Goal: Task Accomplishment & Management: Manage account settings

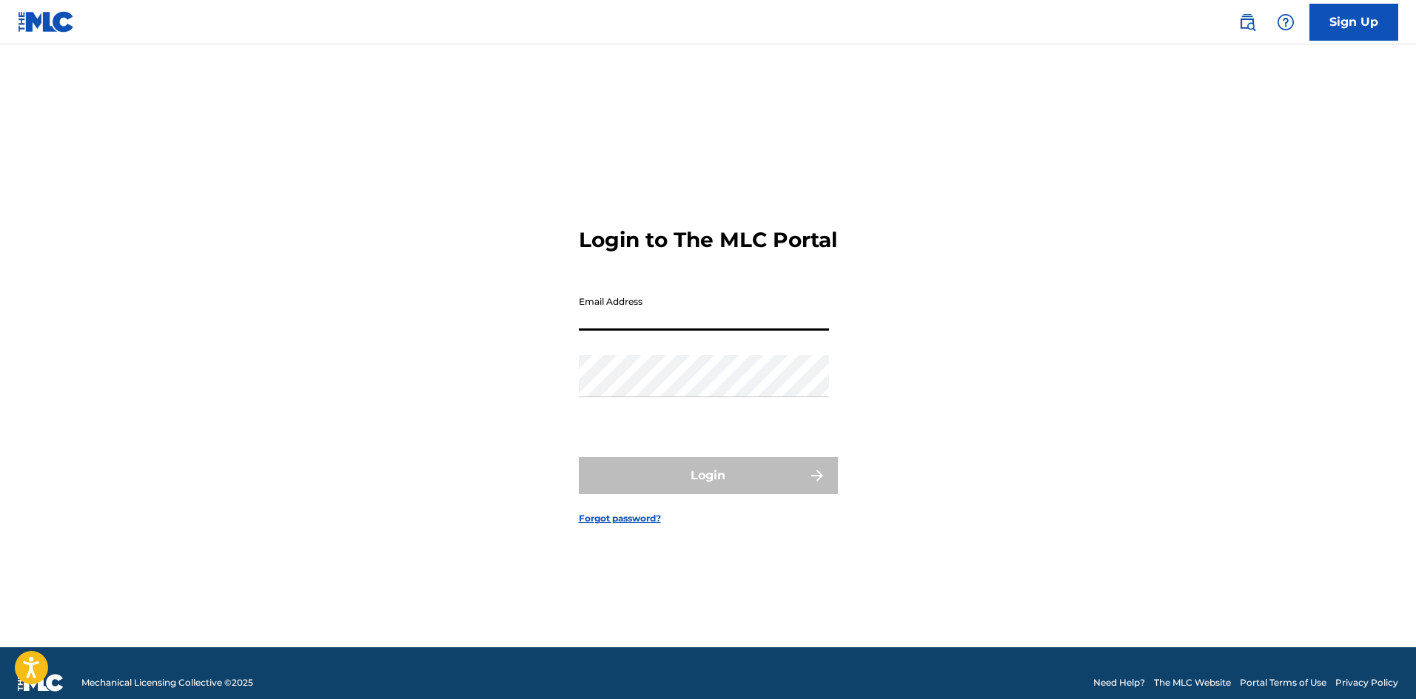
click at [739, 307] on input "Email Address" at bounding box center [704, 310] width 250 height 42
type input "[EMAIL_ADDRESS][DOMAIN_NAME]"
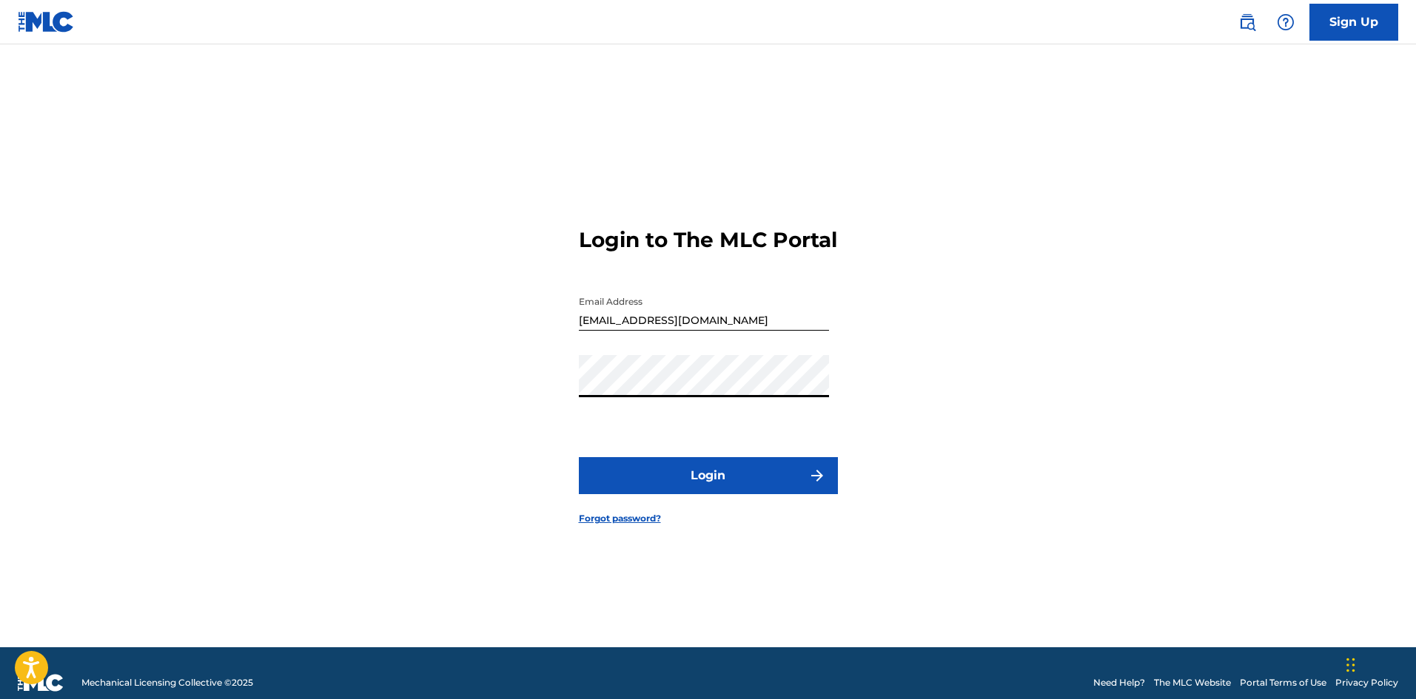
click at [751, 494] on button "Login" at bounding box center [708, 475] width 259 height 37
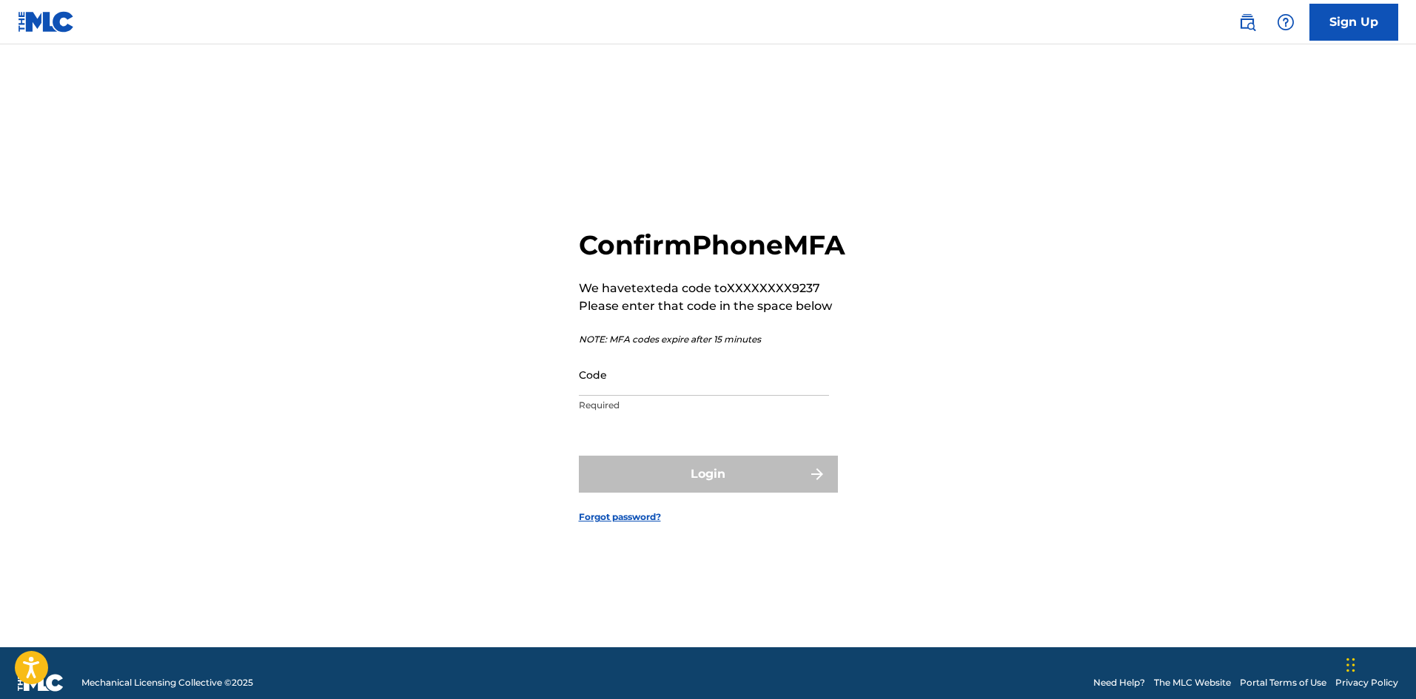
click at [661, 395] on input "Code" at bounding box center [704, 375] width 250 height 42
click at [717, 489] on div "Login" at bounding box center [708, 474] width 259 height 37
click at [714, 396] on input "758-003" at bounding box center [704, 375] width 250 height 42
type input "7"
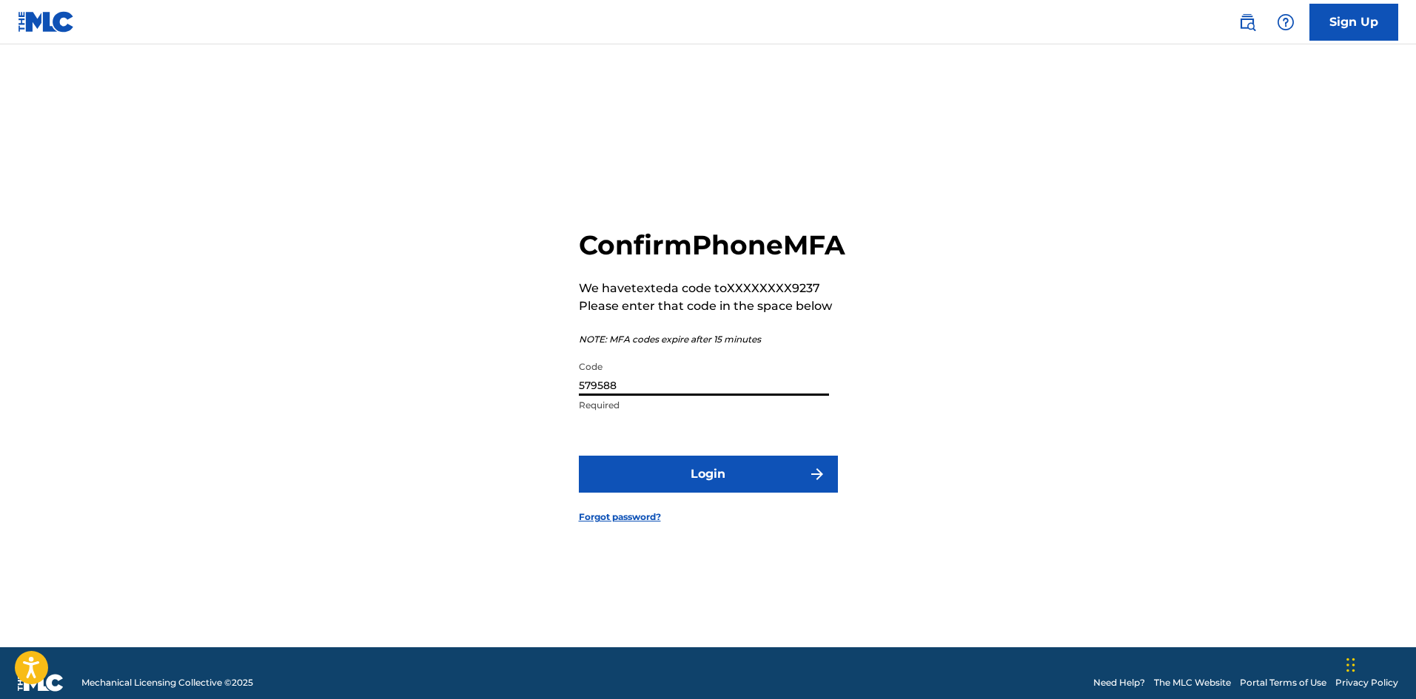
type input "579588"
click at [747, 493] on button "Login" at bounding box center [708, 474] width 259 height 37
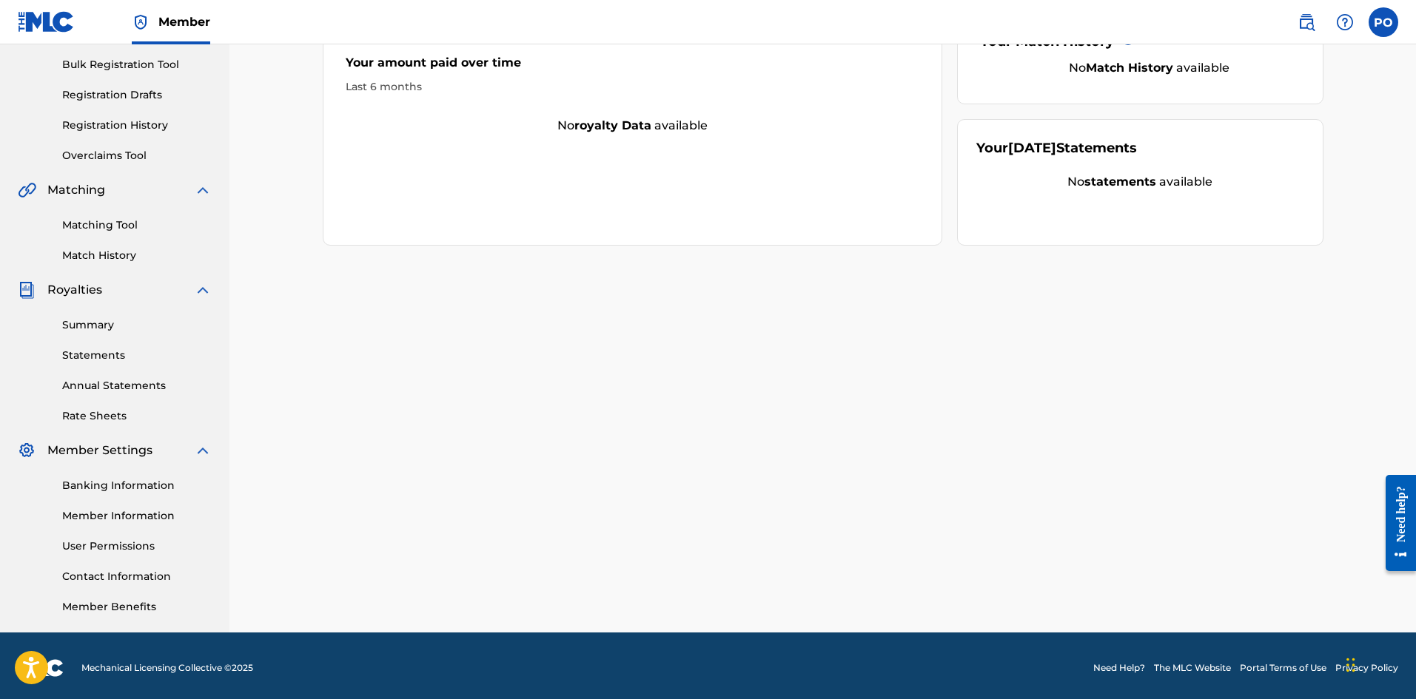
scroll to position [218, 0]
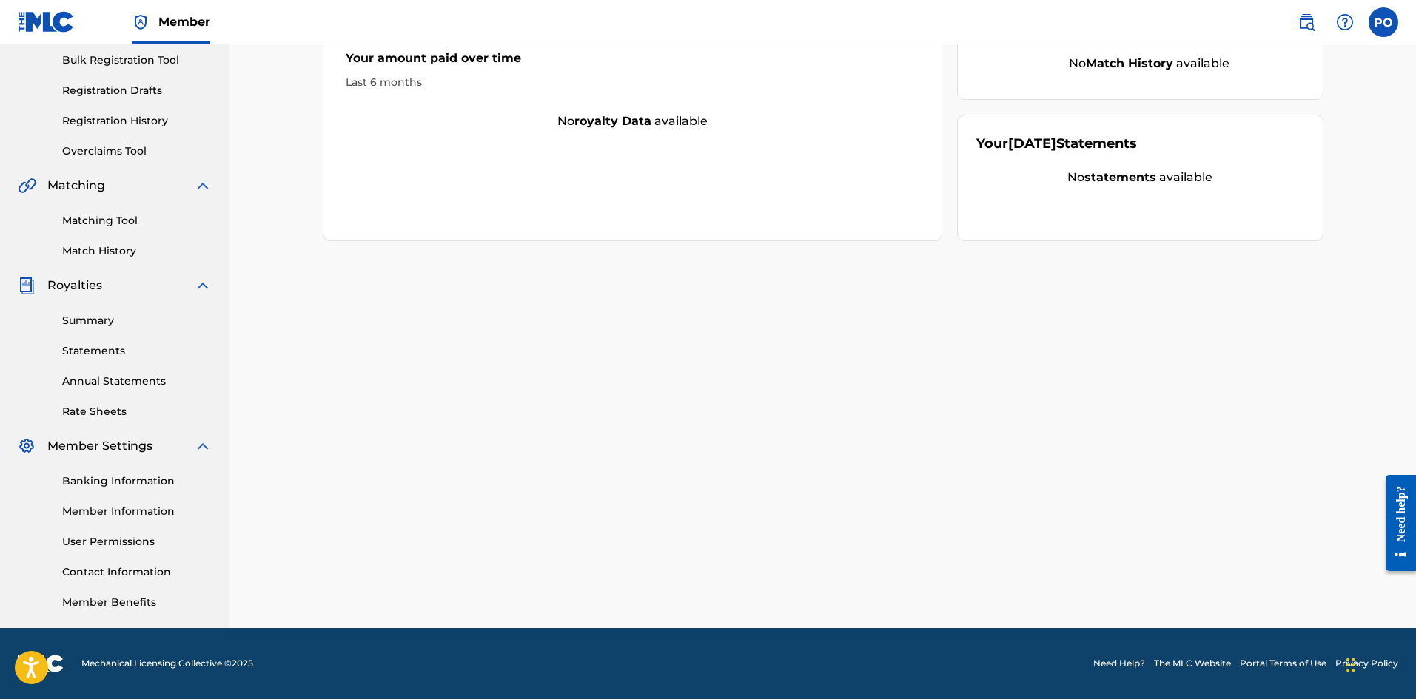
click at [142, 478] on link "Banking Information" at bounding box center [137, 482] width 150 height 16
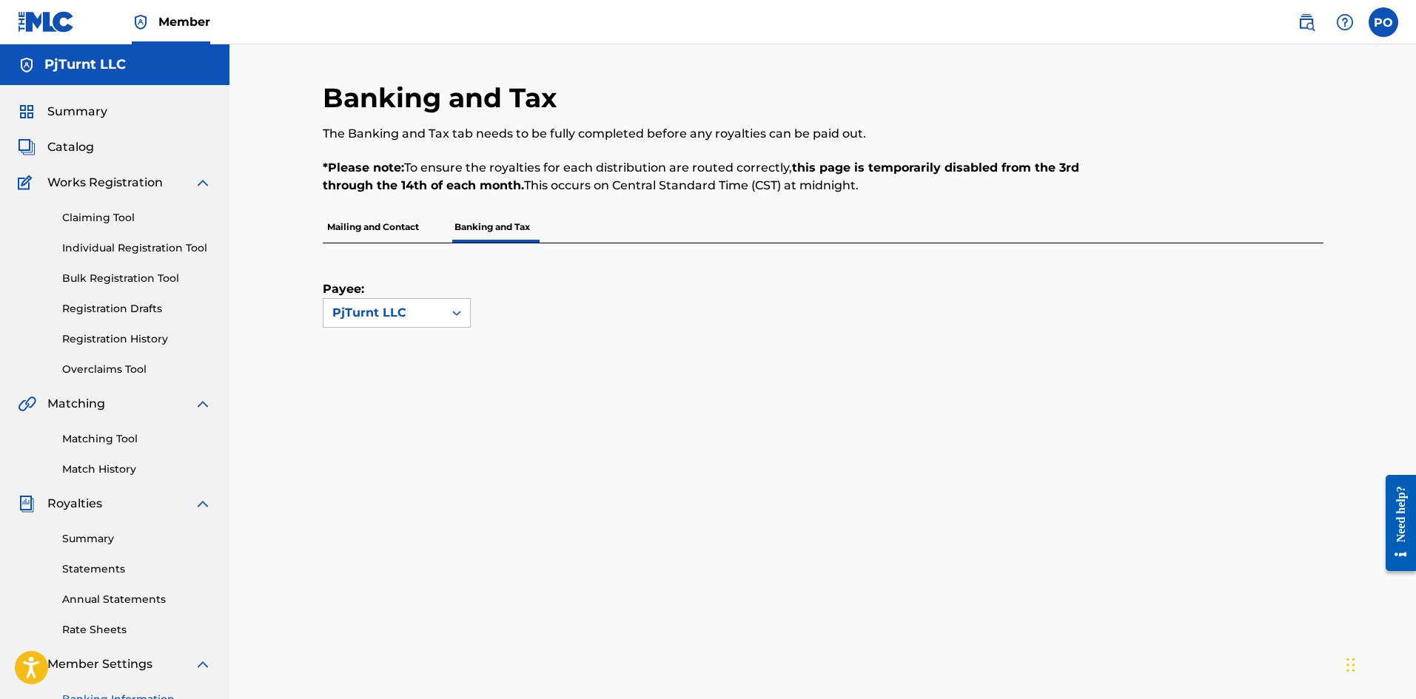
click at [394, 237] on p "Mailing and Contact" at bounding box center [373, 227] width 101 height 31
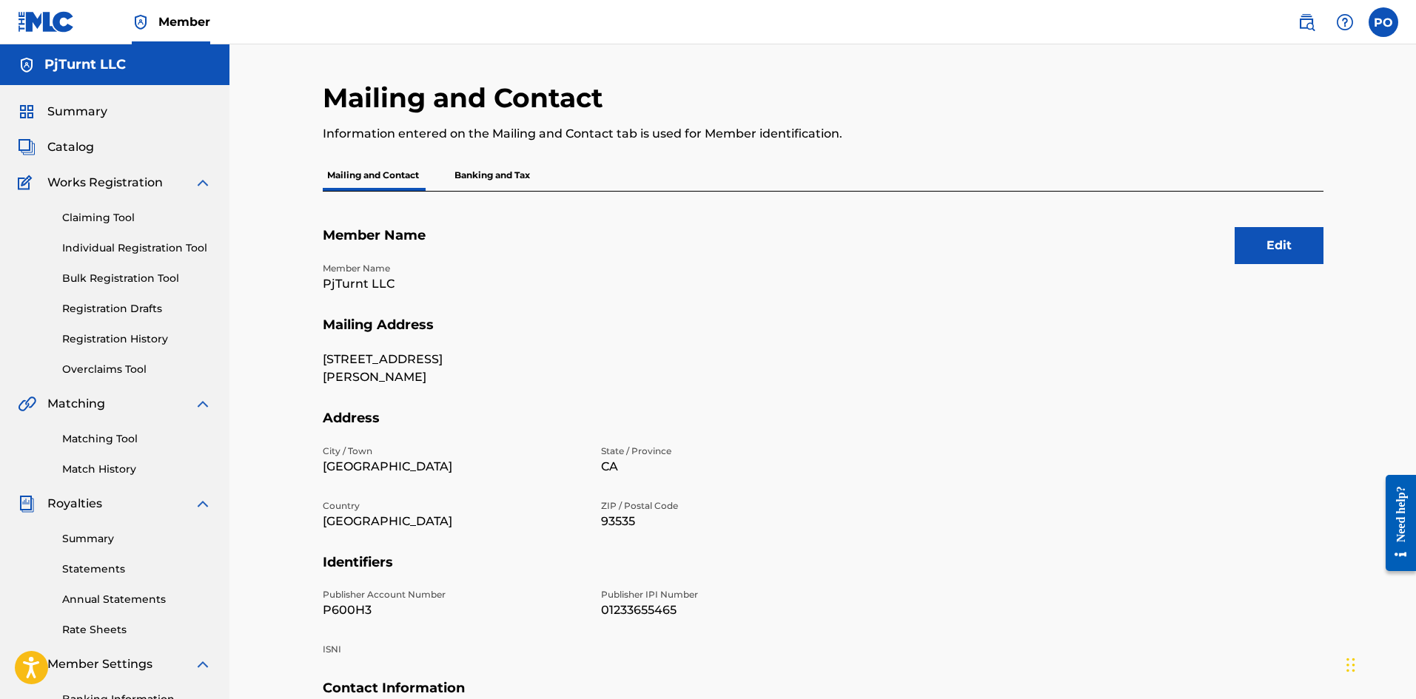
click at [497, 188] on p "Banking and Tax" at bounding box center [492, 175] width 84 height 31
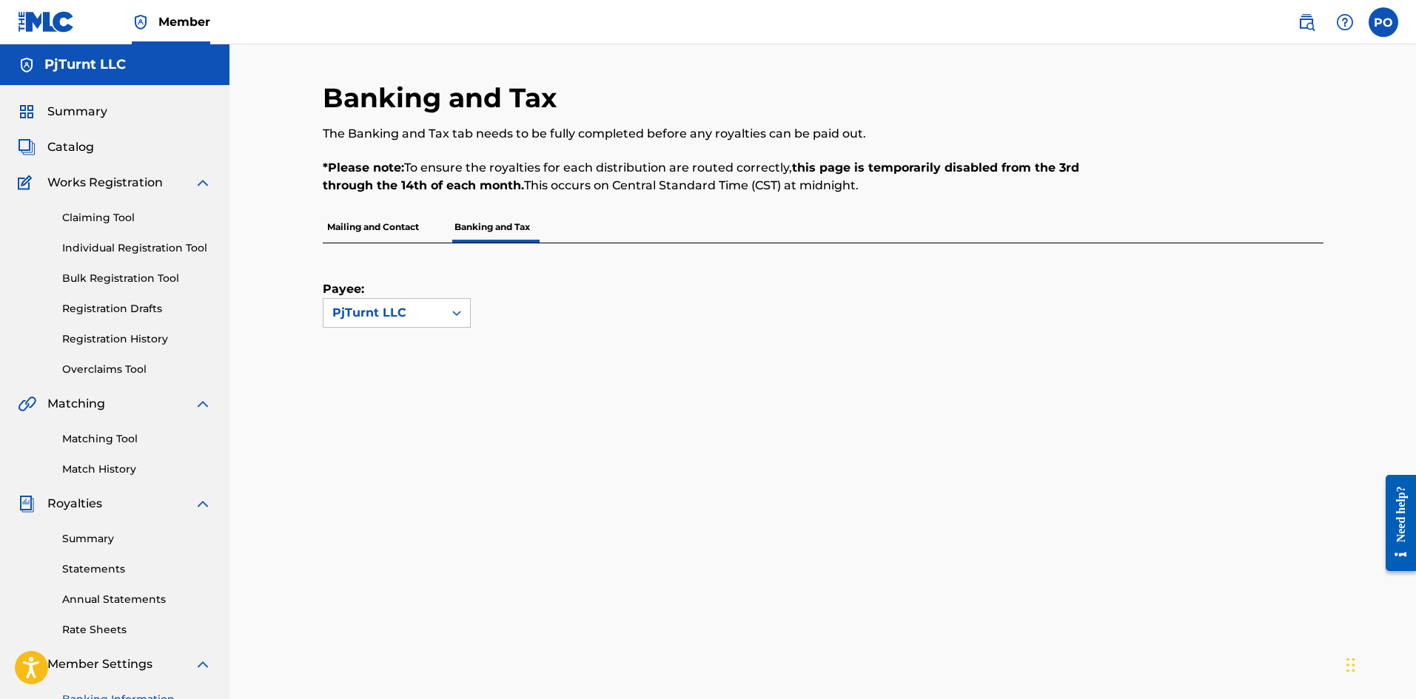
click at [112, 443] on link "Matching Tool" at bounding box center [137, 440] width 150 height 16
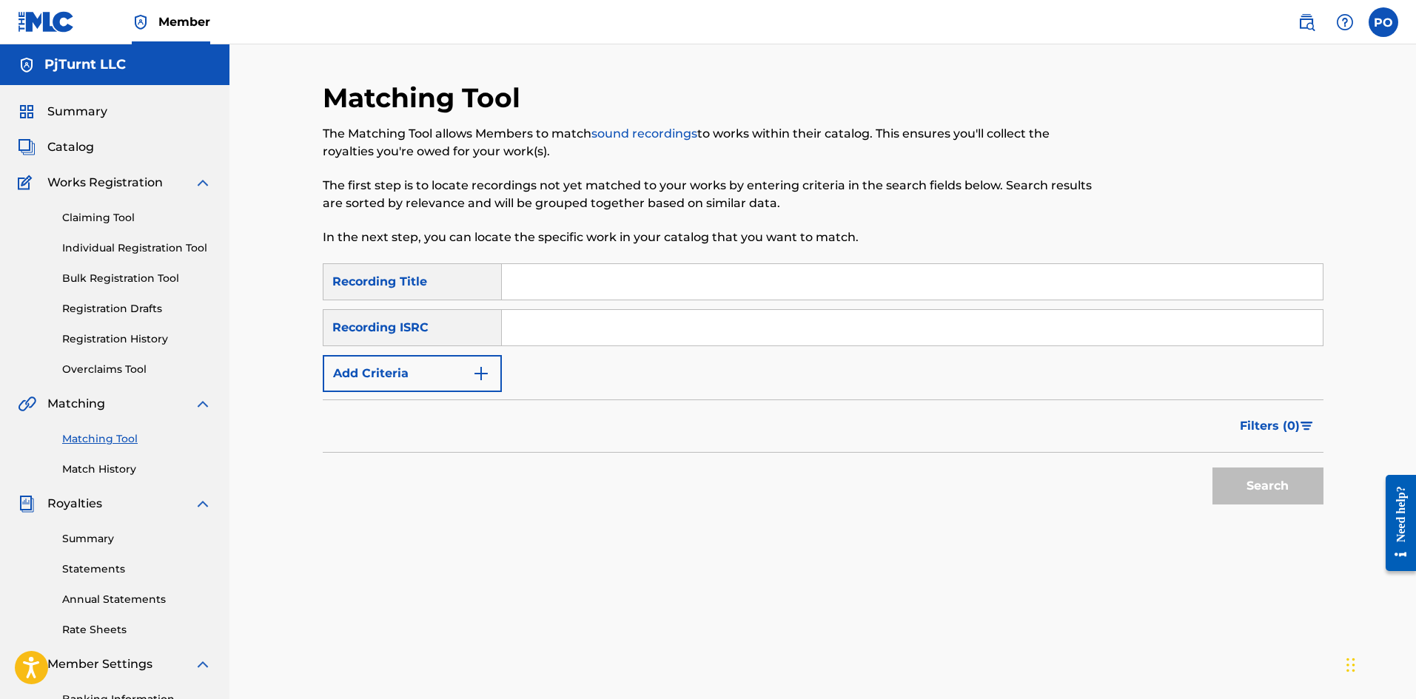
click at [125, 473] on link "Match History" at bounding box center [137, 470] width 150 height 16
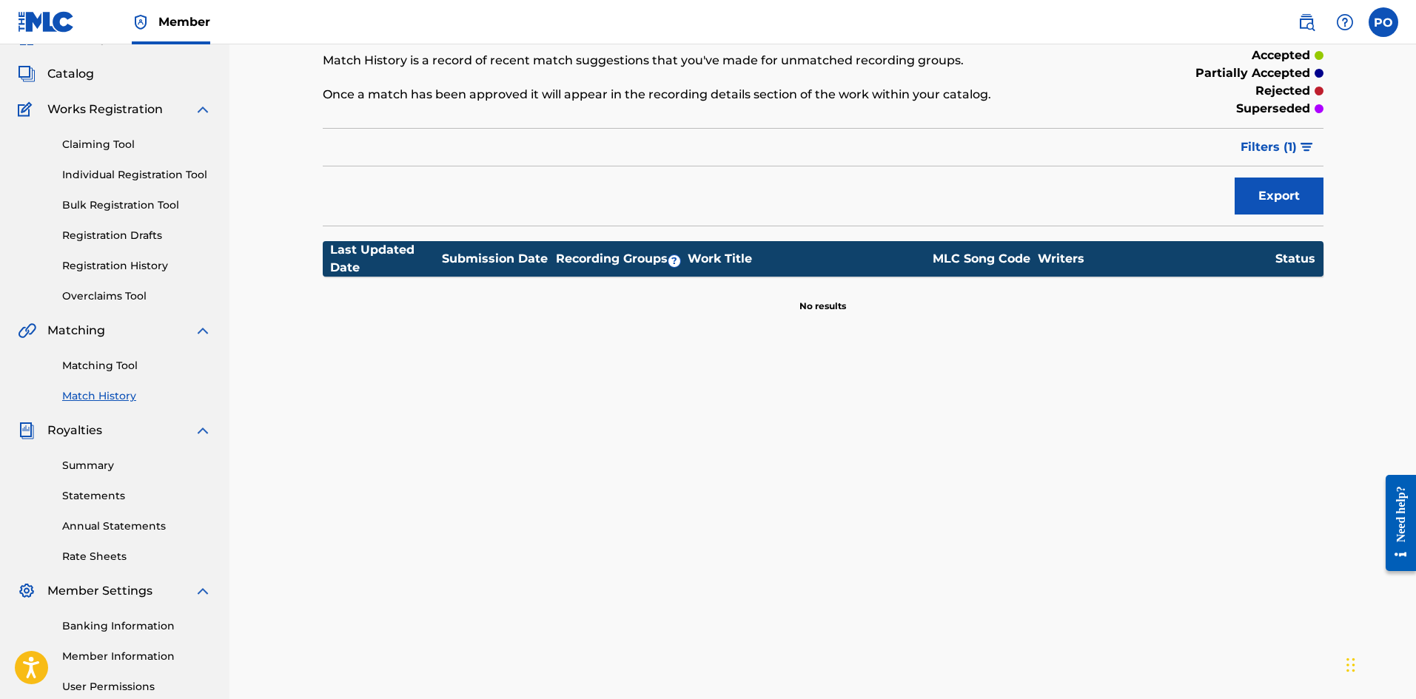
scroll to position [74, 0]
click at [112, 465] on link "Summary" at bounding box center [137, 465] width 150 height 16
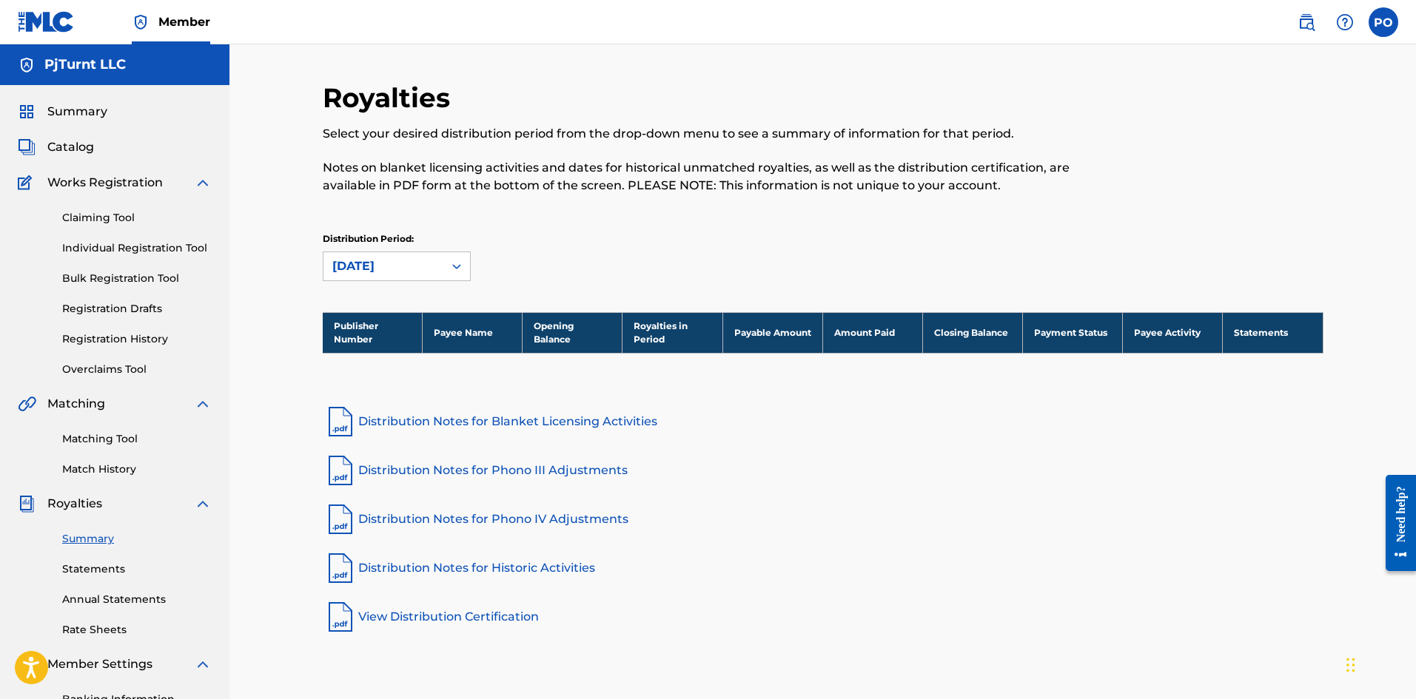
scroll to position [19, 0]
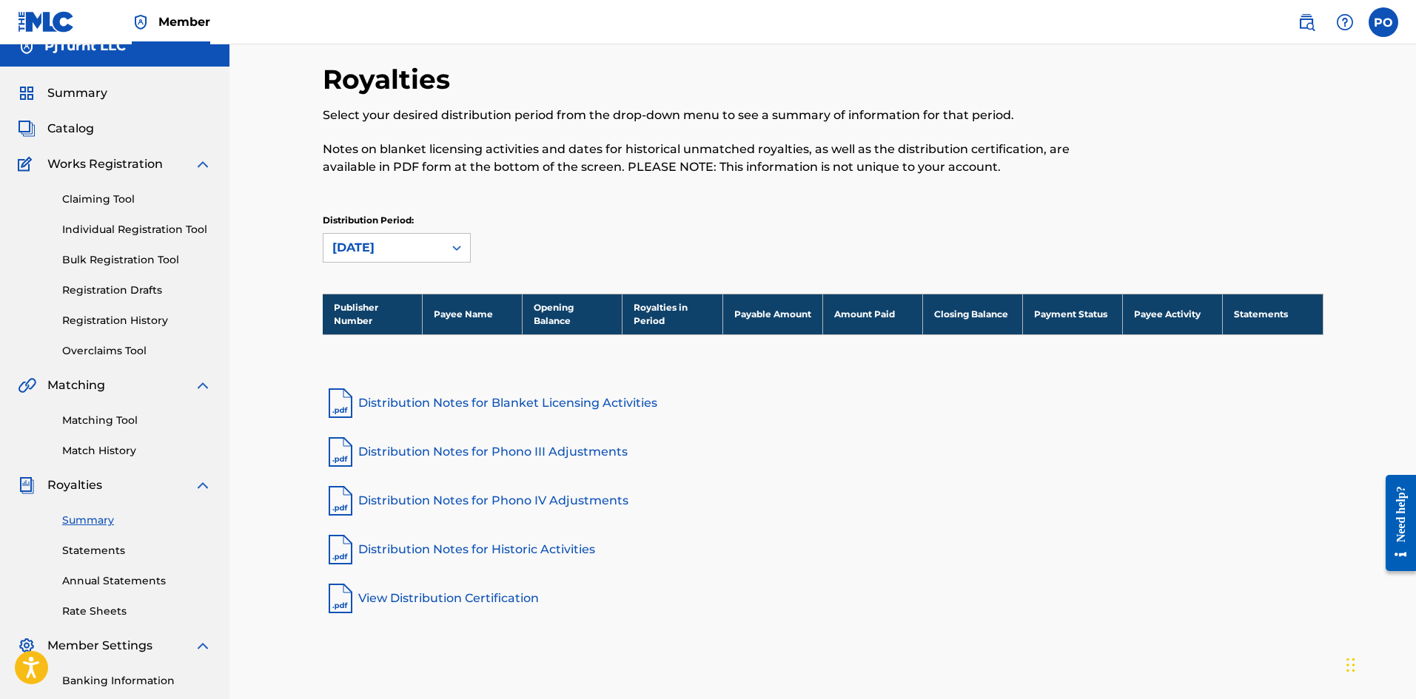
click at [115, 544] on link "Statements" at bounding box center [137, 551] width 150 height 16
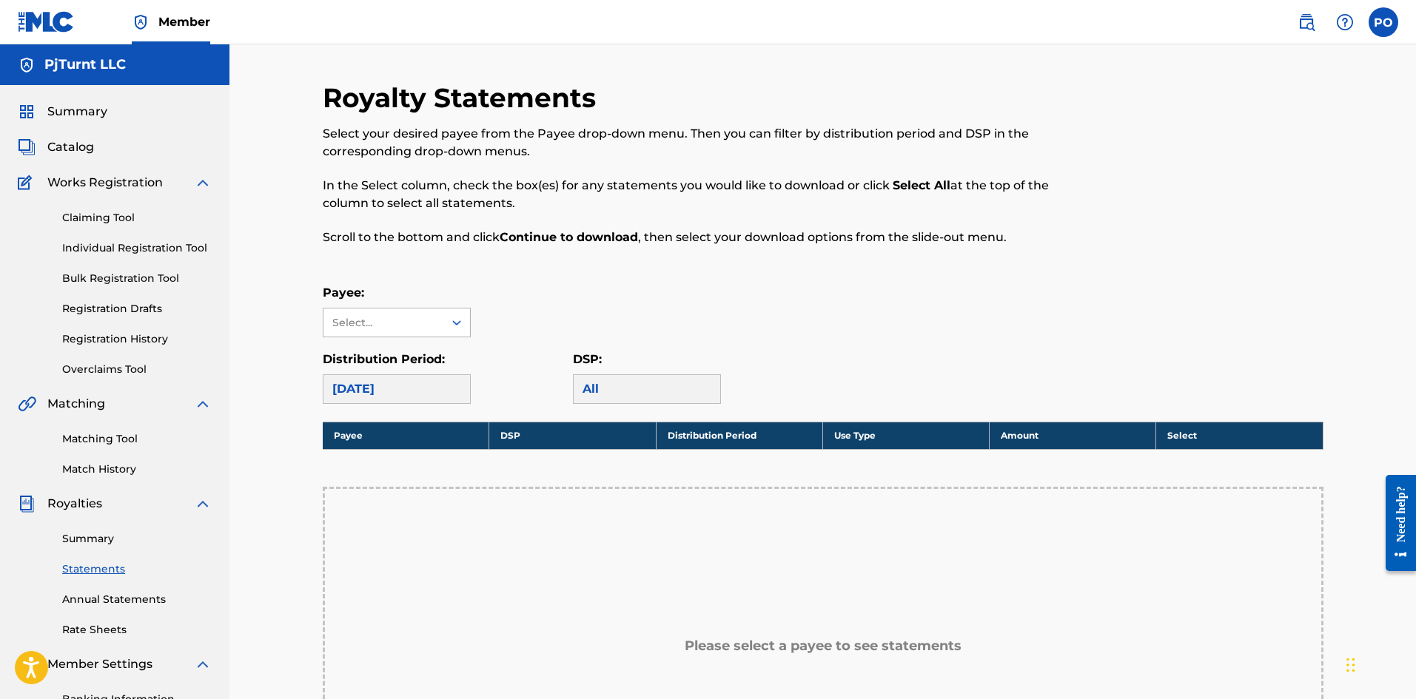
click at [378, 333] on div "Select..." at bounding box center [383, 323] width 120 height 28
click at [393, 351] on div "No options" at bounding box center [396, 353] width 147 height 30
click at [424, 402] on div "[DATE]" at bounding box center [397, 390] width 148 height 30
